Goal: Task Accomplishment & Management: Use online tool/utility

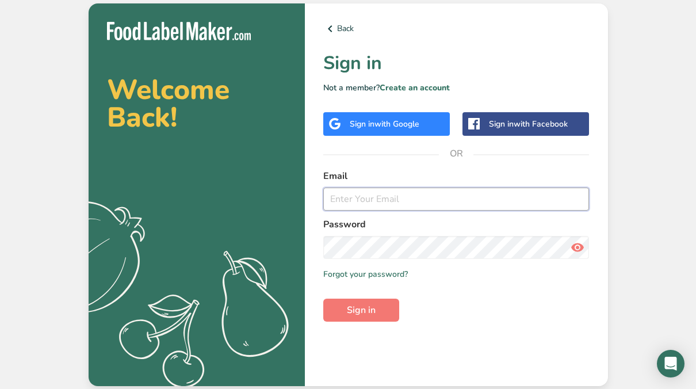
type input "[EMAIL_ADDRESS][DOMAIN_NAME]"
click at [389, 328] on div "Back Sign in Not a member? Create an account Sign in with Google Sign in with F…" at bounding box center [456, 194] width 303 height 383
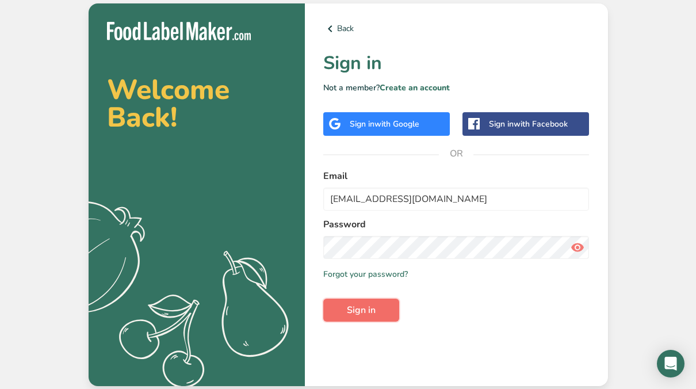
click at [389, 305] on button "Sign in" at bounding box center [361, 310] width 76 height 23
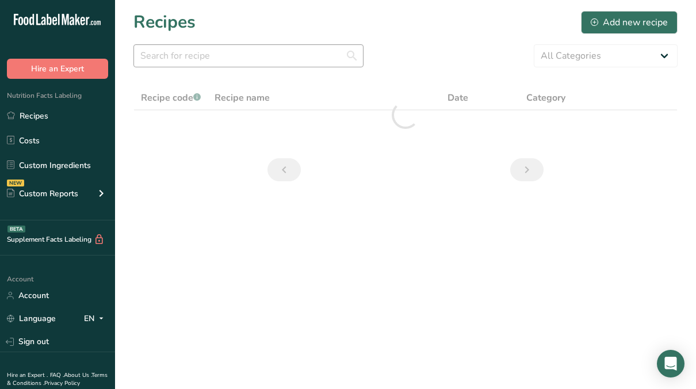
click at [204, 55] on div ".a-20{fill:#fff;} Hire an Expert Nutrition Facts Labeling Recipes Costs Custom …" at bounding box center [348, 194] width 696 height 389
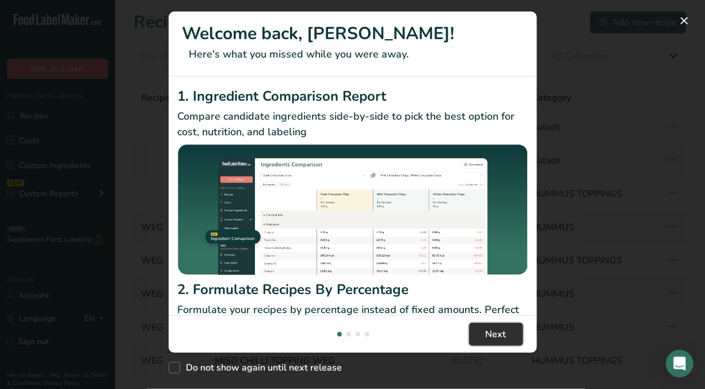
click at [493, 341] on span "Next" at bounding box center [496, 335] width 21 height 14
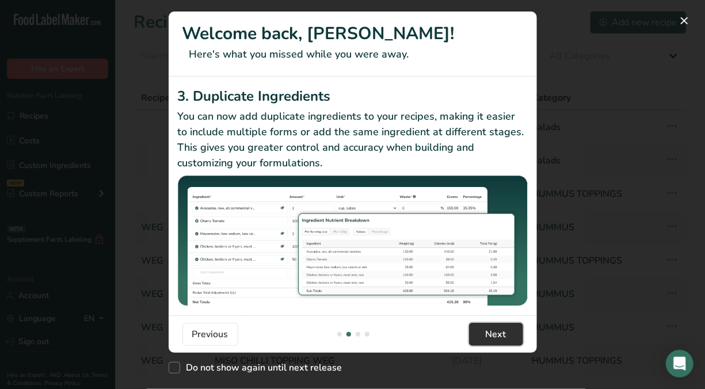
click at [493, 341] on span "Next" at bounding box center [496, 335] width 21 height 14
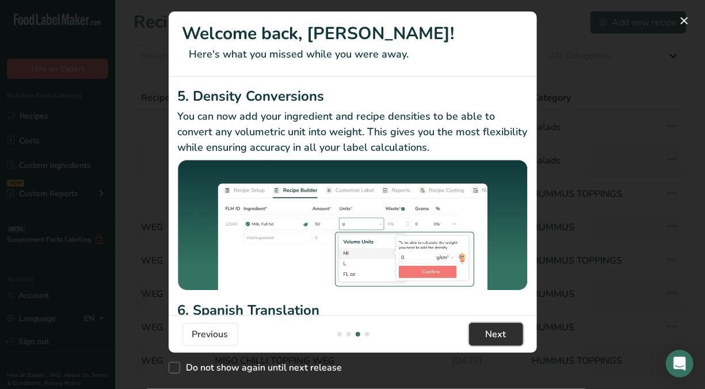
click at [493, 341] on span "Next" at bounding box center [496, 335] width 21 height 14
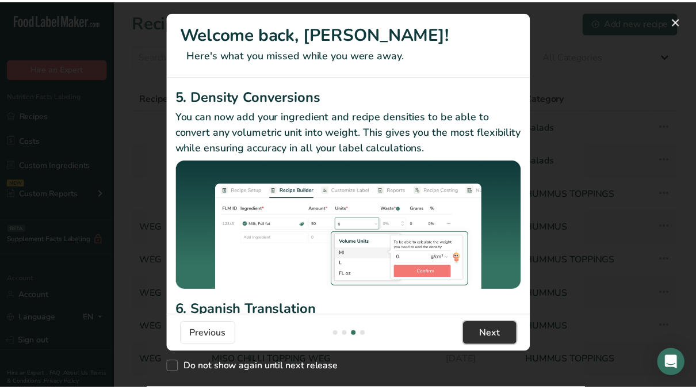
scroll to position [0, 1105]
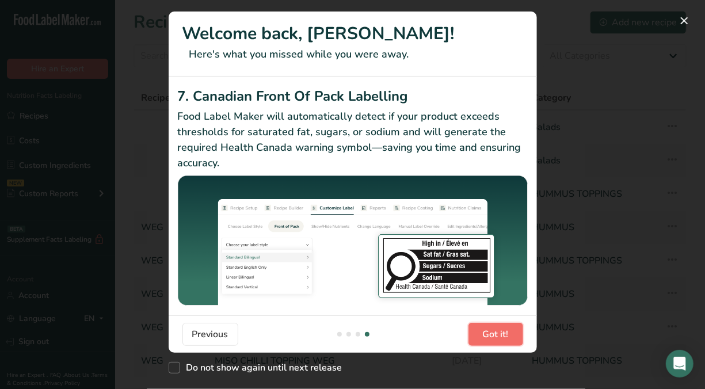
click at [493, 341] on span "Got it!" at bounding box center [496, 335] width 26 height 14
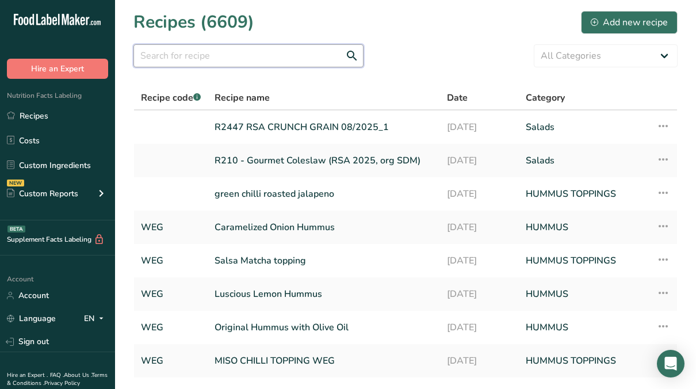
click at [245, 45] on input "text" at bounding box center [249, 55] width 230 height 23
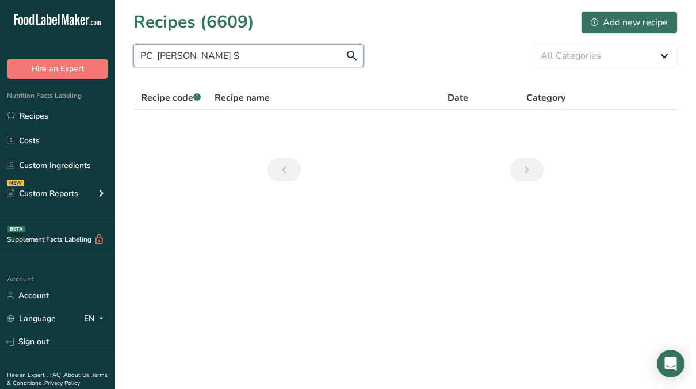
click at [211, 51] on input "PC [PERSON_NAME] S" at bounding box center [249, 55] width 230 height 23
click at [154, 55] on input "PC [PERSON_NAME]" at bounding box center [249, 55] width 230 height 23
click at [246, 58] on input "PC [PERSON_NAME]" at bounding box center [249, 55] width 230 height 23
type input "PC [PERSON_NAME]"
click at [292, 164] on link "Previous page" at bounding box center [284, 169] width 33 height 23
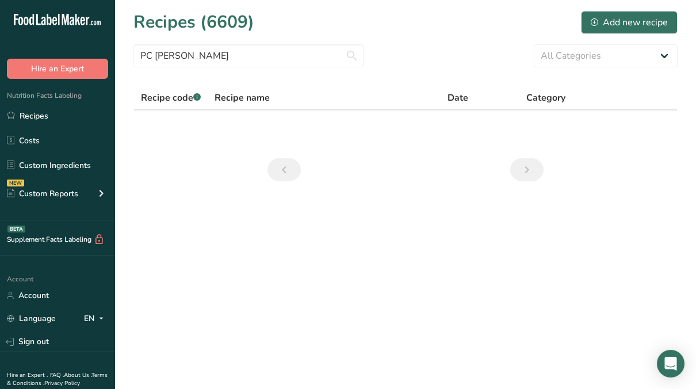
click at [233, 101] on span "Recipe name" at bounding box center [242, 98] width 55 height 14
click at [257, 101] on span "Recipe name" at bounding box center [242, 98] width 55 height 14
drag, startPoint x: 257, startPoint y: 101, endPoint x: 339, endPoint y: 180, distance: 113.6
click at [339, 180] on nav at bounding box center [405, 169] width 281 height 23
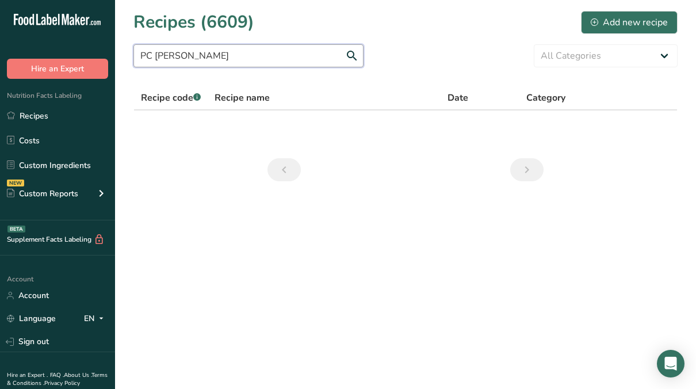
click at [212, 44] on input "PC [PERSON_NAME]" at bounding box center [249, 55] width 230 height 23
click at [351, 62] on input "PC [PERSON_NAME]" at bounding box center [249, 55] width 230 height 23
click at [352, 61] on input "PC [PERSON_NAME]" at bounding box center [249, 55] width 230 height 23
click at [353, 60] on input "PC [PERSON_NAME]" at bounding box center [249, 55] width 230 height 23
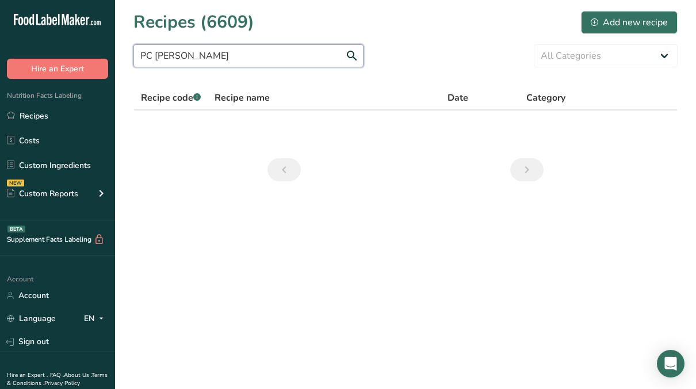
click at [353, 60] on input "PC [PERSON_NAME]" at bounding box center [249, 55] width 230 height 23
click at [307, 56] on input "PC [PERSON_NAME]" at bounding box center [249, 55] width 230 height 23
drag, startPoint x: 292, startPoint y: 56, endPoint x: 237, endPoint y: 59, distance: 55.4
click at [251, 59] on input "PC [PERSON_NAME]" at bounding box center [249, 55] width 230 height 23
drag, startPoint x: 237, startPoint y: 59, endPoint x: 182, endPoint y: 53, distance: 54.5
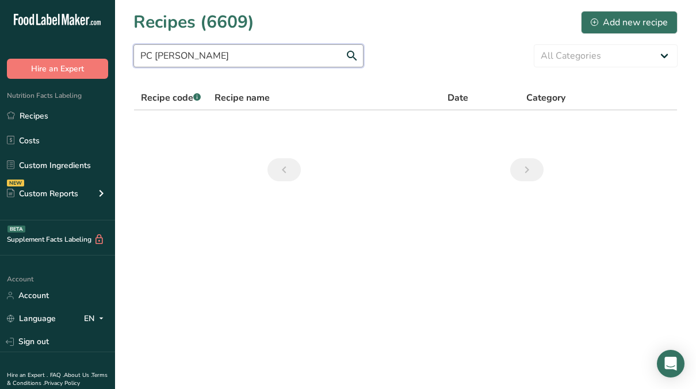
click at [193, 58] on input "PC [PERSON_NAME]" at bounding box center [249, 55] width 230 height 23
drag, startPoint x: 176, startPoint y: 51, endPoint x: 184, endPoint y: 52, distance: 8.7
click at [180, 52] on input "PC [PERSON_NAME]" at bounding box center [249, 55] width 230 height 23
click at [186, 53] on input "PC [PERSON_NAME]" at bounding box center [249, 55] width 230 height 23
drag, startPoint x: 187, startPoint y: 53, endPoint x: 128, endPoint y: 54, distance: 59.3
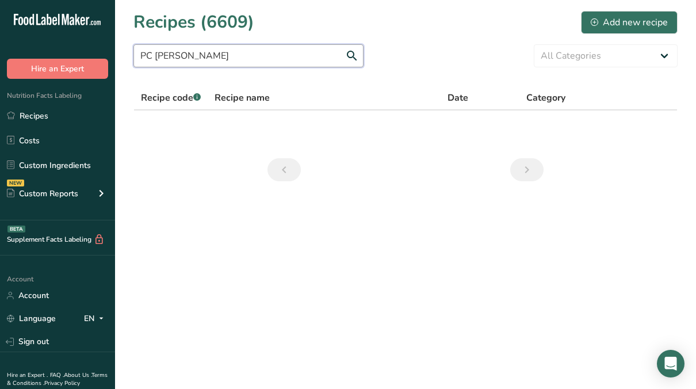
click at [128, 54] on section "Recipes (6609) Add new recipe PC ELOTE All Categories Baked Goods [GEOGRAPHIC_D…" at bounding box center [405, 100] width 581 height 200
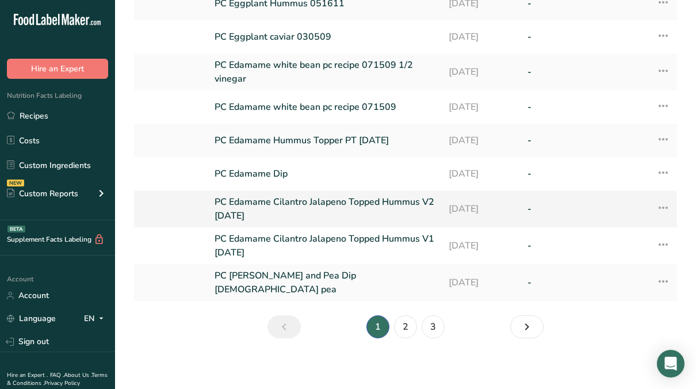
scroll to position [158, 0]
click at [391, 321] on li "1" at bounding box center [378, 326] width 28 height 23
click at [402, 322] on link "2" at bounding box center [405, 326] width 23 height 23
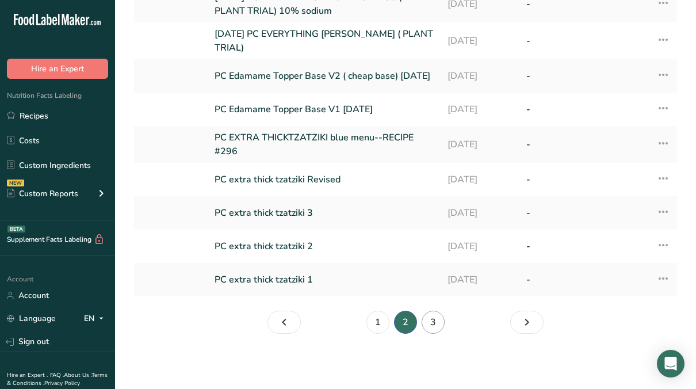
scroll to position [161, 0]
click at [440, 323] on link "3" at bounding box center [433, 322] width 23 height 23
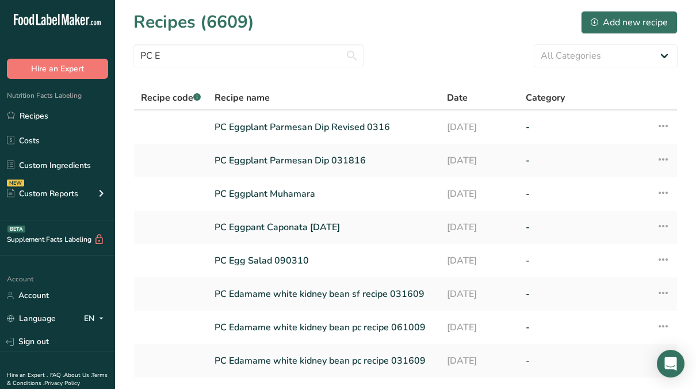
click at [552, 98] on span "Category" at bounding box center [545, 98] width 39 height 14
click at [651, 59] on select "All Categories Baked Goods [GEOGRAPHIC_DATA] Confectionery Cooked Meals, Salads…" at bounding box center [606, 55] width 144 height 23
click at [417, 51] on div "PC E All Categories Baked Goods [GEOGRAPHIC_DATA] Confectionery Cooked Meals, S…" at bounding box center [406, 55] width 545 height 23
click at [302, 56] on input "PC E" at bounding box center [249, 55] width 230 height 23
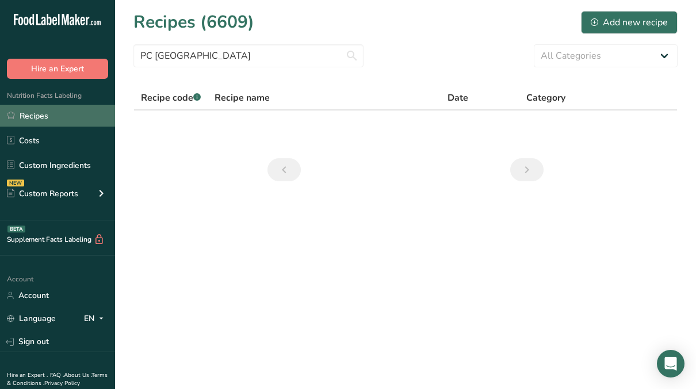
click at [55, 119] on link "Recipes" at bounding box center [57, 116] width 115 height 22
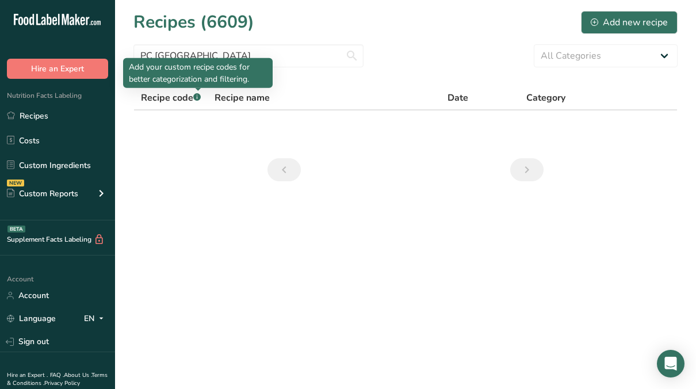
click at [209, 64] on p "Add your custom recipe codes for better categorization and filtering." at bounding box center [198, 73] width 138 height 24
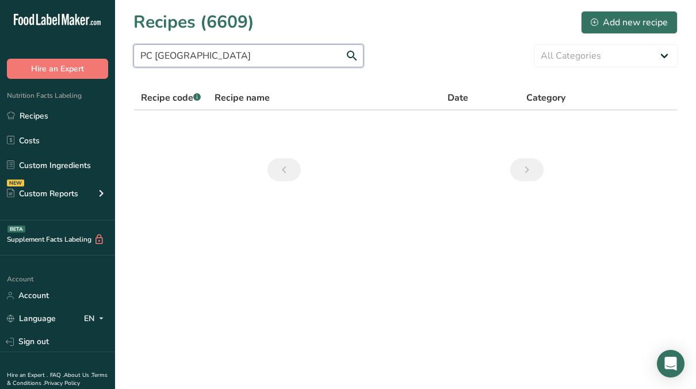
click at [286, 58] on input "PC [GEOGRAPHIC_DATA]" at bounding box center [249, 55] width 230 height 23
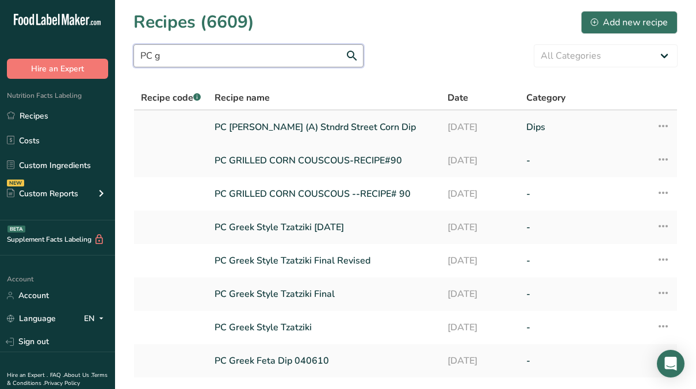
type input "PC g"
click at [257, 123] on link "PC [PERSON_NAME] (A) Stndrd Street Corn Dip" at bounding box center [324, 127] width 219 height 24
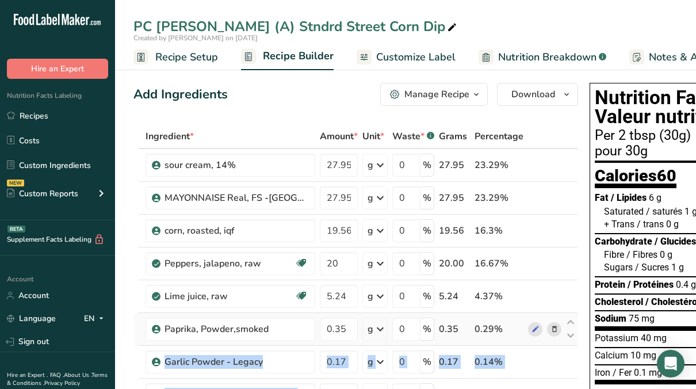
drag, startPoint x: 292, startPoint y: 382, endPoint x: 566, endPoint y: 313, distance: 282.0
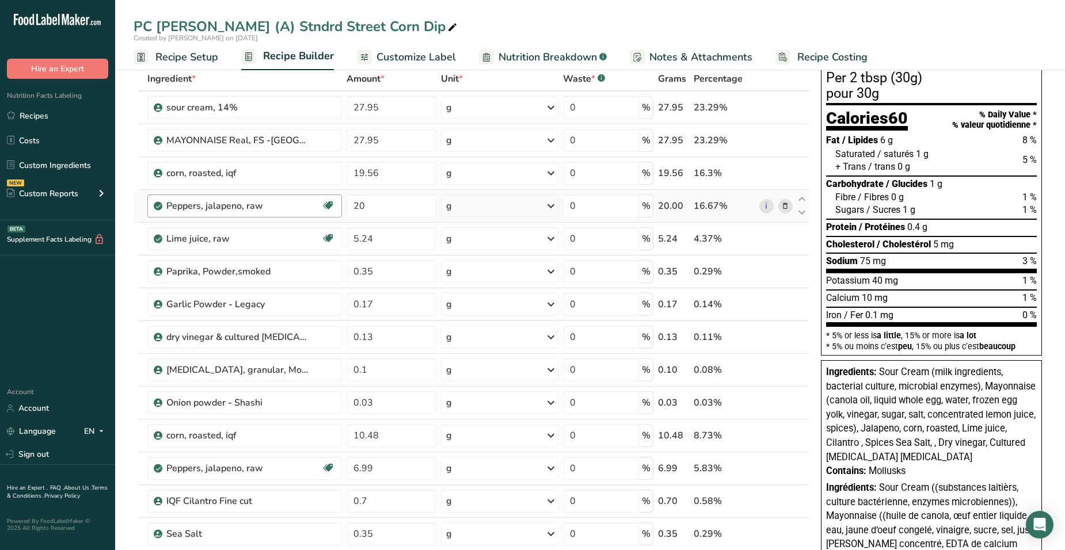
scroll to position [115, 0]
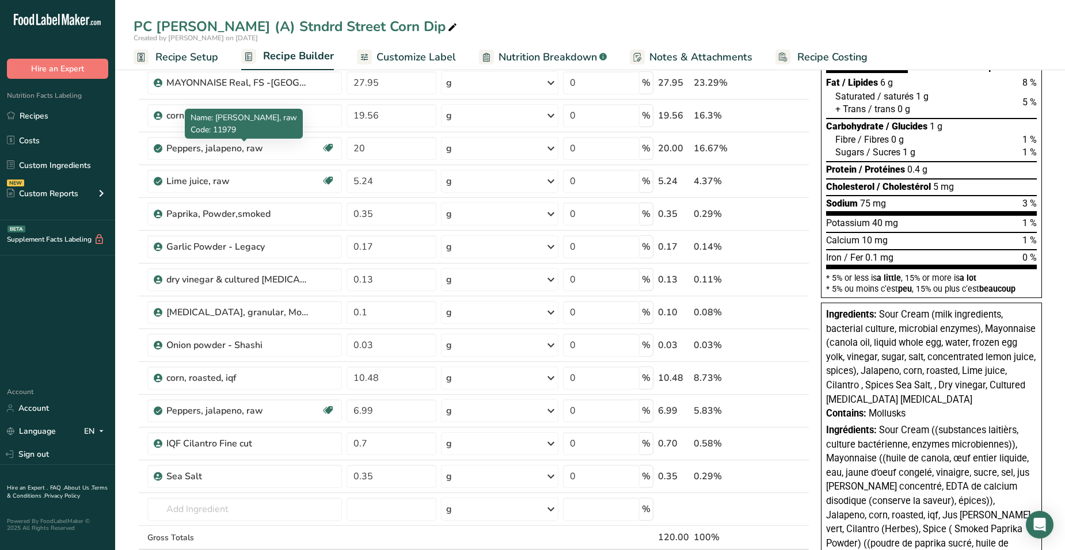
drag, startPoint x: 307, startPoint y: 149, endPoint x: 811, endPoint y: 29, distance: 517.6
click at [696, 29] on div "PC [PERSON_NAME] (A) Stndrd Street Corn Dip" at bounding box center [590, 26] width 950 height 21
click at [696, 147] on icon at bounding box center [785, 149] width 8 height 12
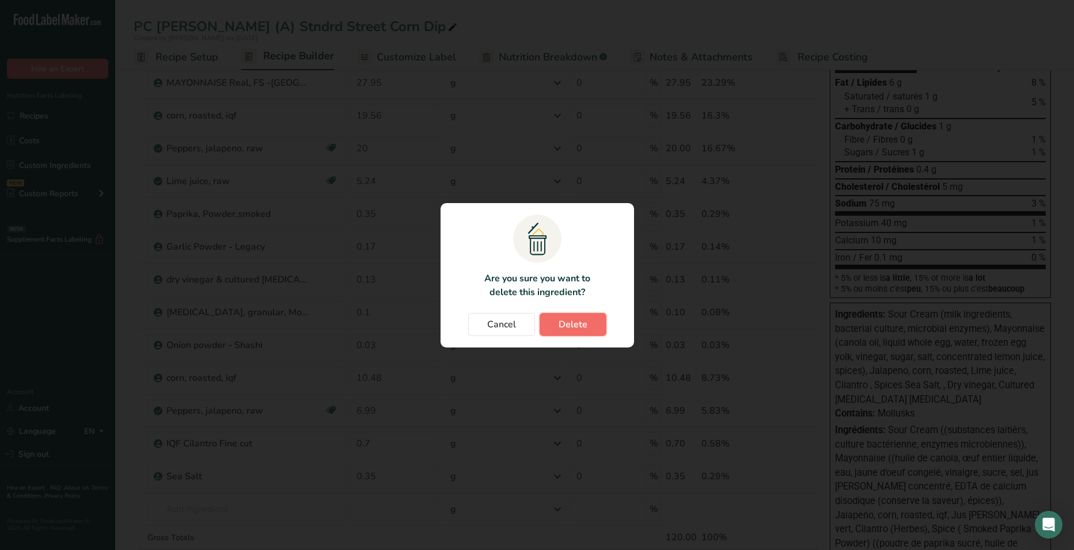
click at [589, 318] on button "Delete" at bounding box center [572, 324] width 67 height 23
type input "5.24"
type input "0.35"
type input "0.17"
type input "0.13"
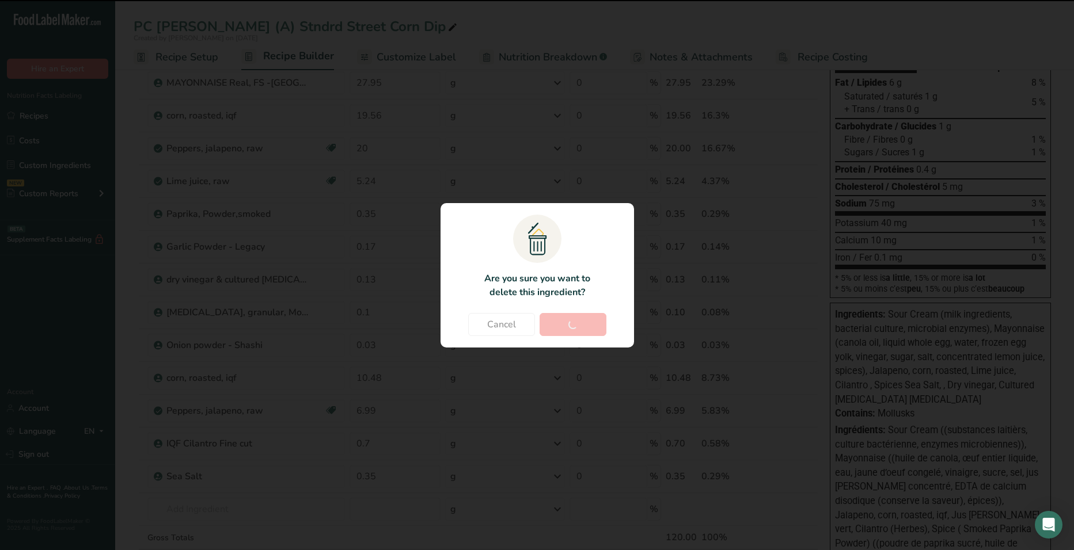
type input "0.1"
type input "0.03"
type input "10.48"
type input "6.99"
type input "0.7"
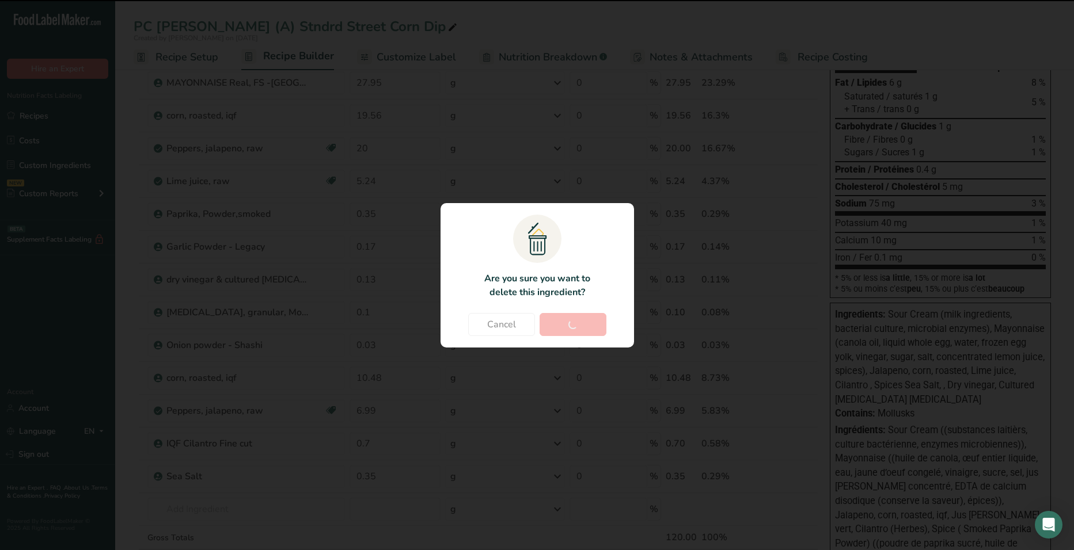
type input "0.35"
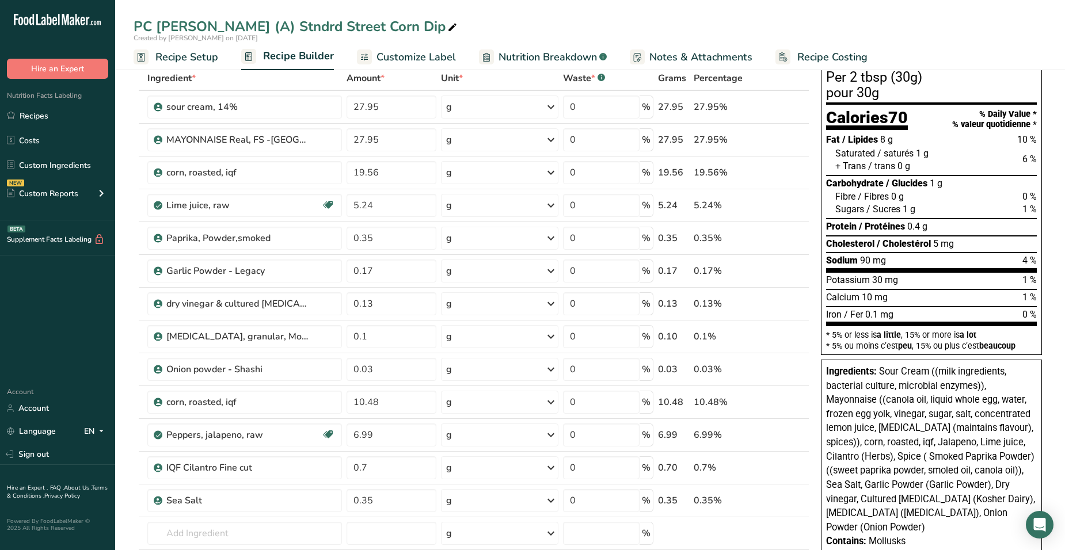
scroll to position [38, 0]
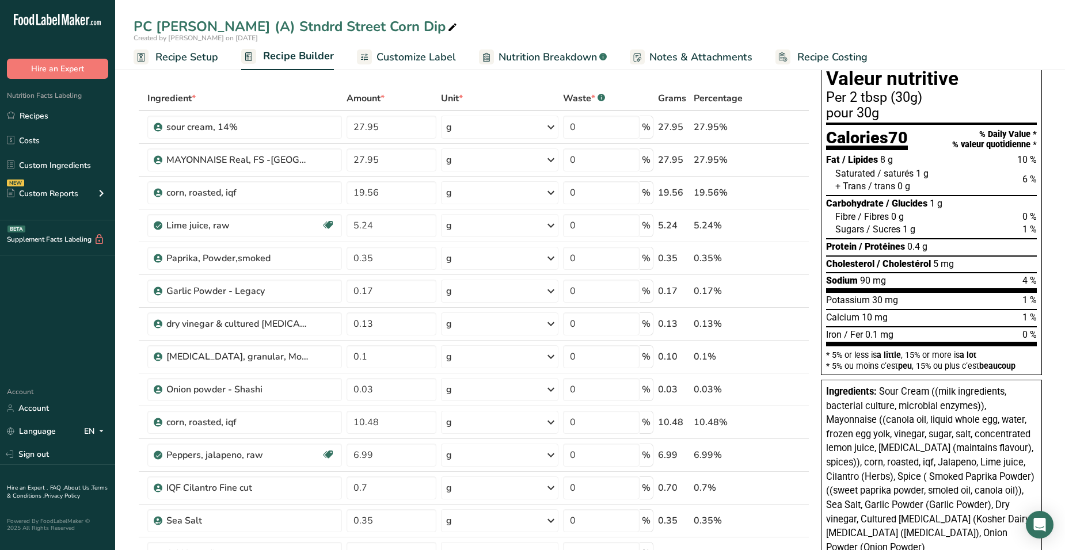
drag, startPoint x: 1015, startPoint y: 179, endPoint x: 1055, endPoint y: 178, distance: 39.7
click at [696, 178] on section "Add Ingredients Manage Recipe Delete Recipe Duplicate Recipe Scale Recipe Save …" at bounding box center [590, 545] width 950 height 1046
drag, startPoint x: 1055, startPoint y: 178, endPoint x: 1035, endPoint y: 224, distance: 50.6
click at [696, 224] on div "Sugars / [GEOGRAPHIC_DATA] 1 g 1 %" at bounding box center [935, 229] width 201 height 13
drag, startPoint x: 1035, startPoint y: 224, endPoint x: 1019, endPoint y: 281, distance: 58.5
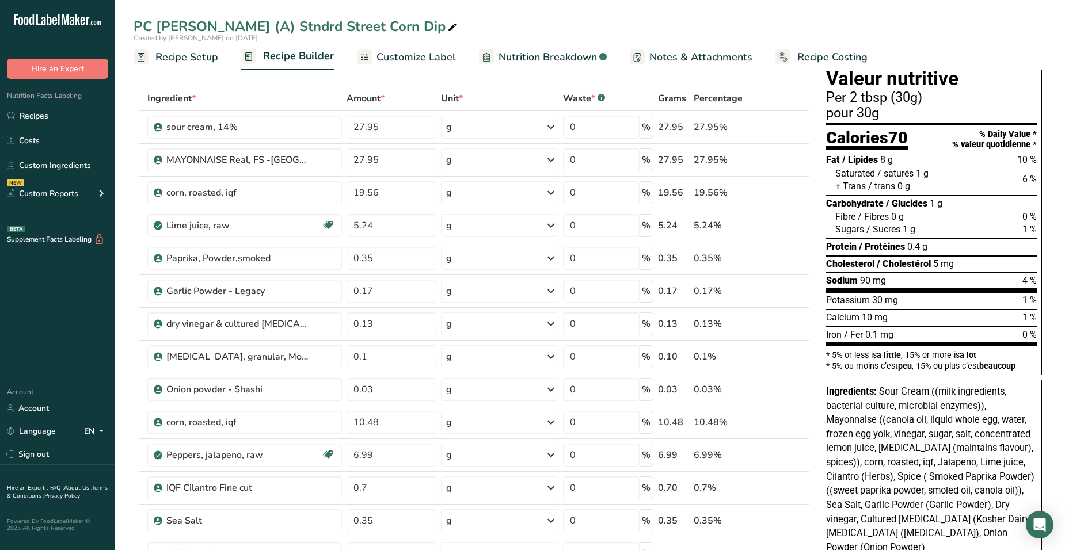
click at [696, 281] on div "Sodium 90 mg 4 %" at bounding box center [931, 281] width 211 height 13
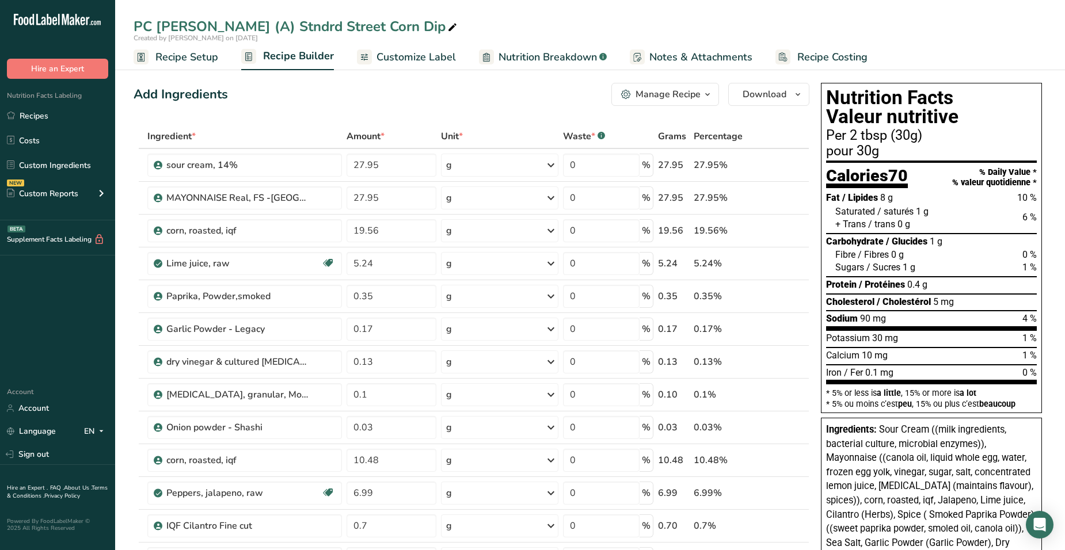
click at [540, 61] on span "Nutrition Breakdown" at bounding box center [547, 58] width 98 height 16
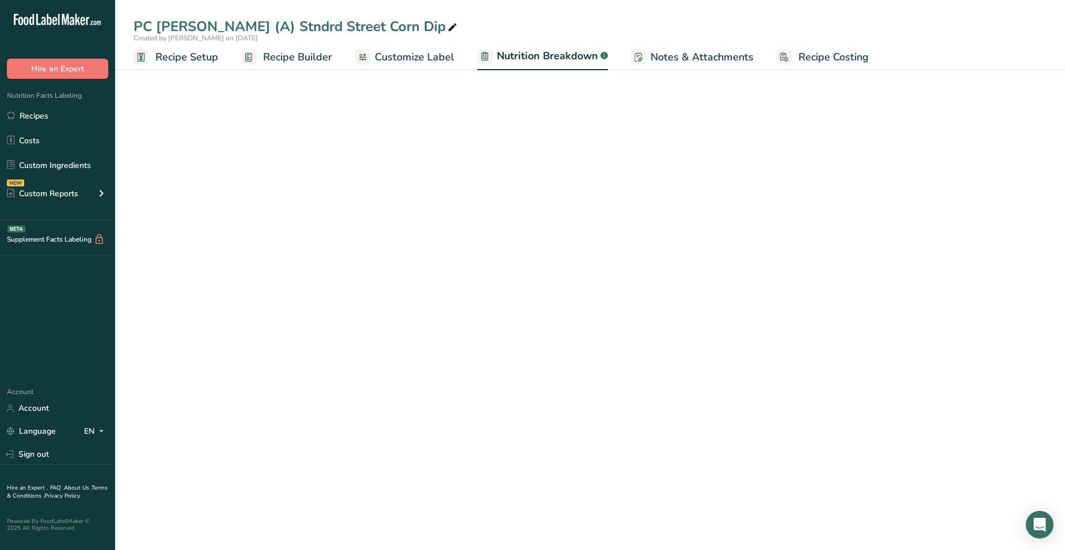
select select "Calories"
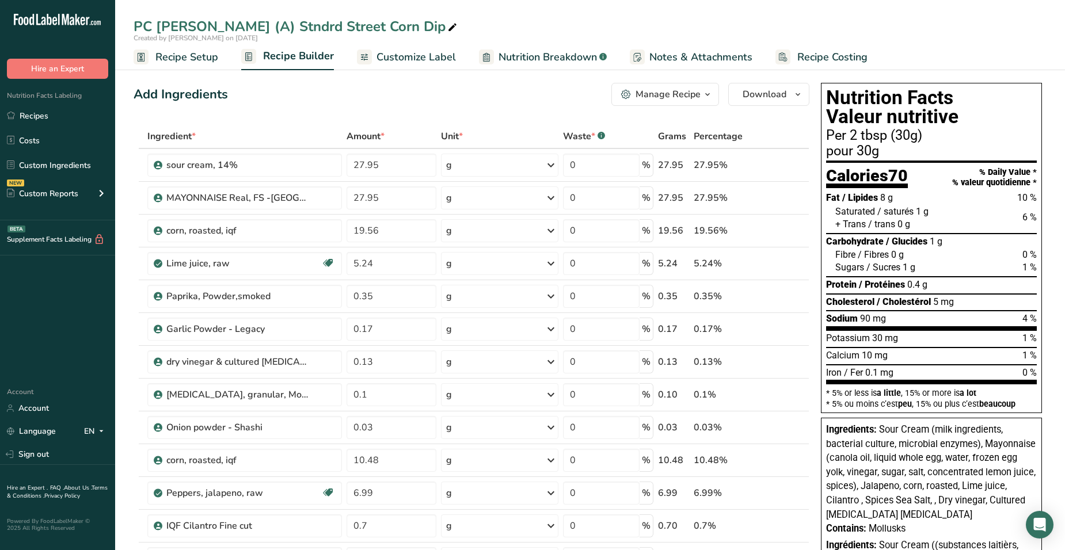
click at [696, 156] on div "pour 30g" at bounding box center [931, 151] width 211 height 14
click at [427, 42] on div "Created by [PERSON_NAME] on [DATE]" at bounding box center [590, 38] width 950 height 10
click at [425, 48] on link "Customize Label" at bounding box center [406, 57] width 99 height 26
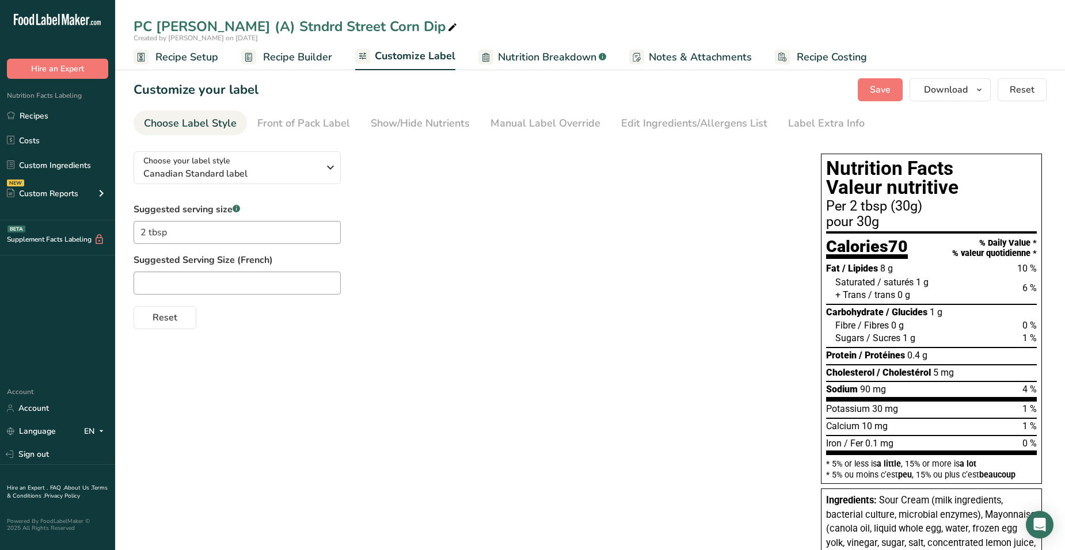
click at [696, 232] on section "Nutrition Facts Valeur nutritive Per 2 tbsp (30g) pour 30g" at bounding box center [931, 196] width 211 height 75
click at [696, 222] on div "pour 30g" at bounding box center [931, 222] width 211 height 14
click at [204, 237] on input "2 tbsp" at bounding box center [237, 232] width 207 height 23
click at [195, 273] on input "text" at bounding box center [237, 283] width 207 height 23
click at [182, 273] on input "2 c." at bounding box center [237, 283] width 207 height 23
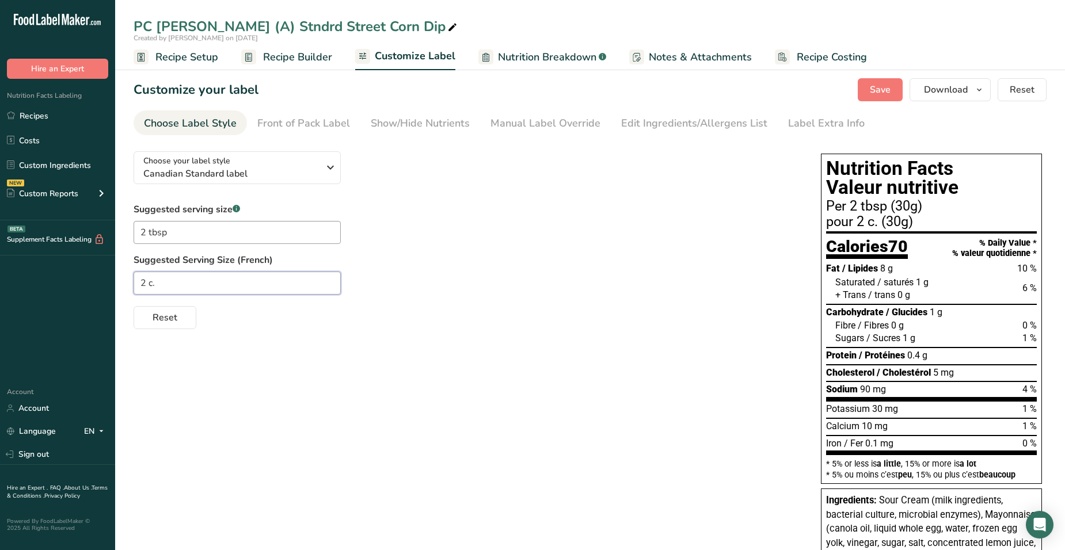
click at [247, 276] on input "2 c." at bounding box center [237, 283] width 207 height 23
paste input "à soupe"
type input "2 c. à soupe"
click at [504, 349] on div "Choose your label style Canadian Standard label USA (FDA) Standard FDA label Ta…" at bounding box center [590, 497] width 913 height 711
click at [696, 90] on span "Save" at bounding box center [880, 90] width 21 height 14
